Goal: Navigation & Orientation: Find specific page/section

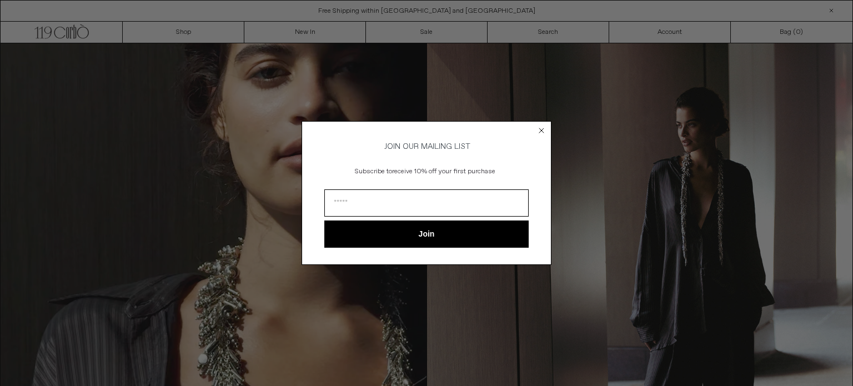
click at [545, 127] on circle "Close dialog" at bounding box center [542, 131] width 11 height 11
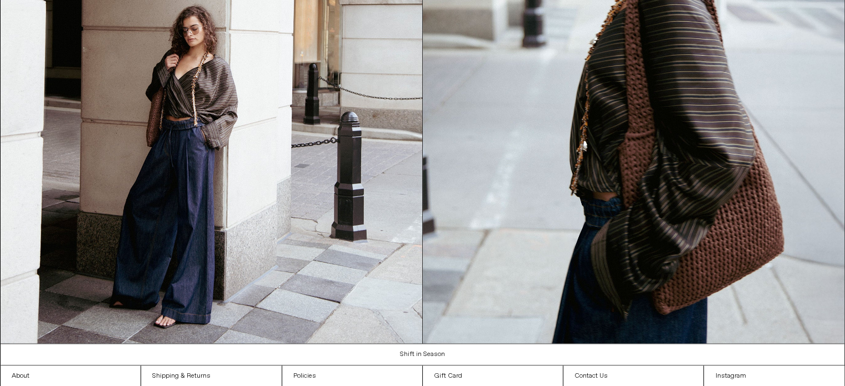
scroll to position [1322, 0]
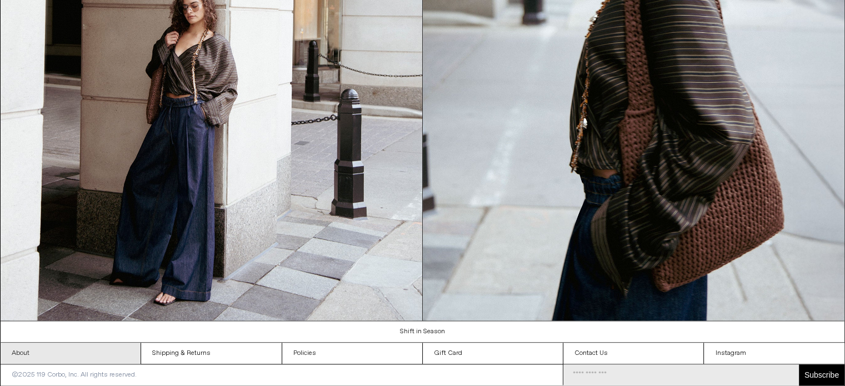
click at [120, 343] on link "About" at bounding box center [71, 353] width 140 height 21
